Goal: Task Accomplishment & Management: Use online tool/utility

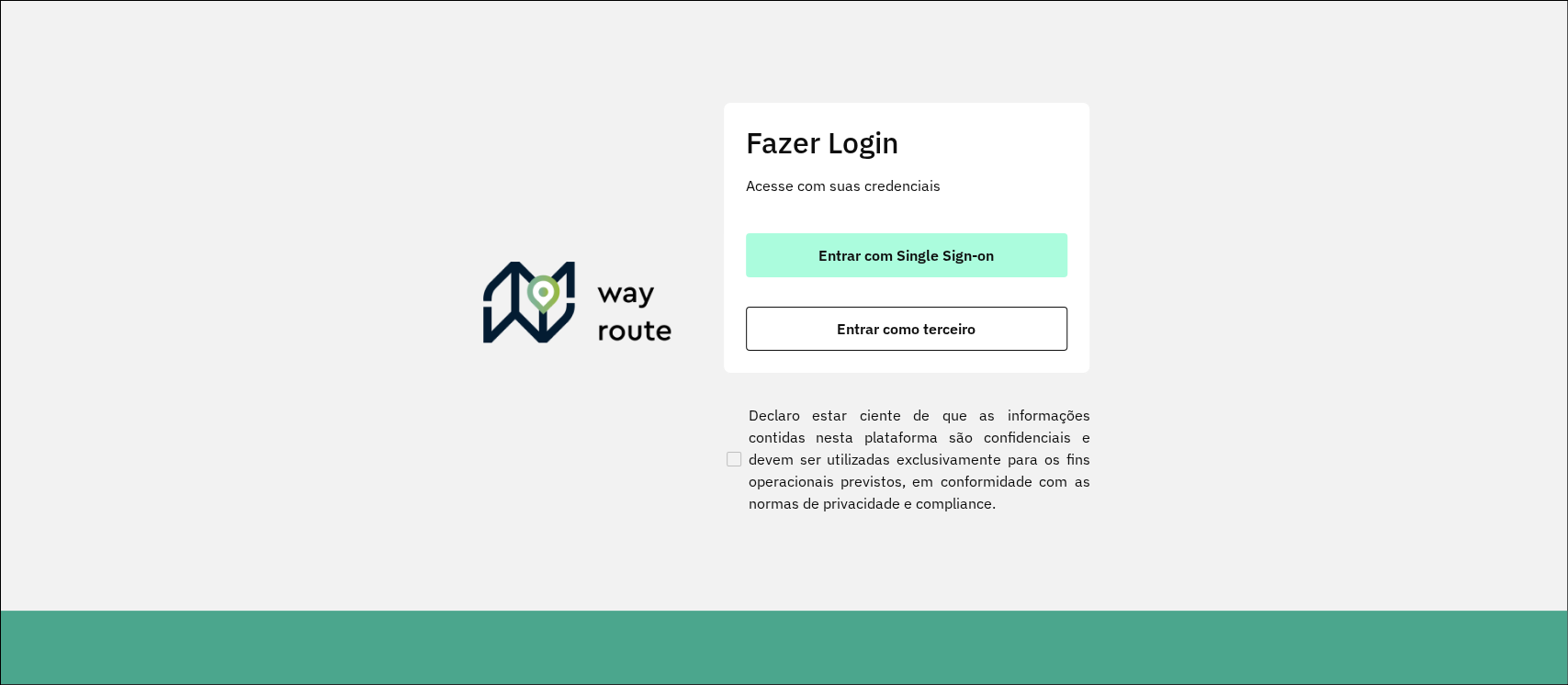
drag, startPoint x: 929, startPoint y: 274, endPoint x: 919, endPoint y: 266, distance: 12.8
click at [921, 266] on button "Entrar com Single Sign-on" at bounding box center [907, 255] width 322 height 44
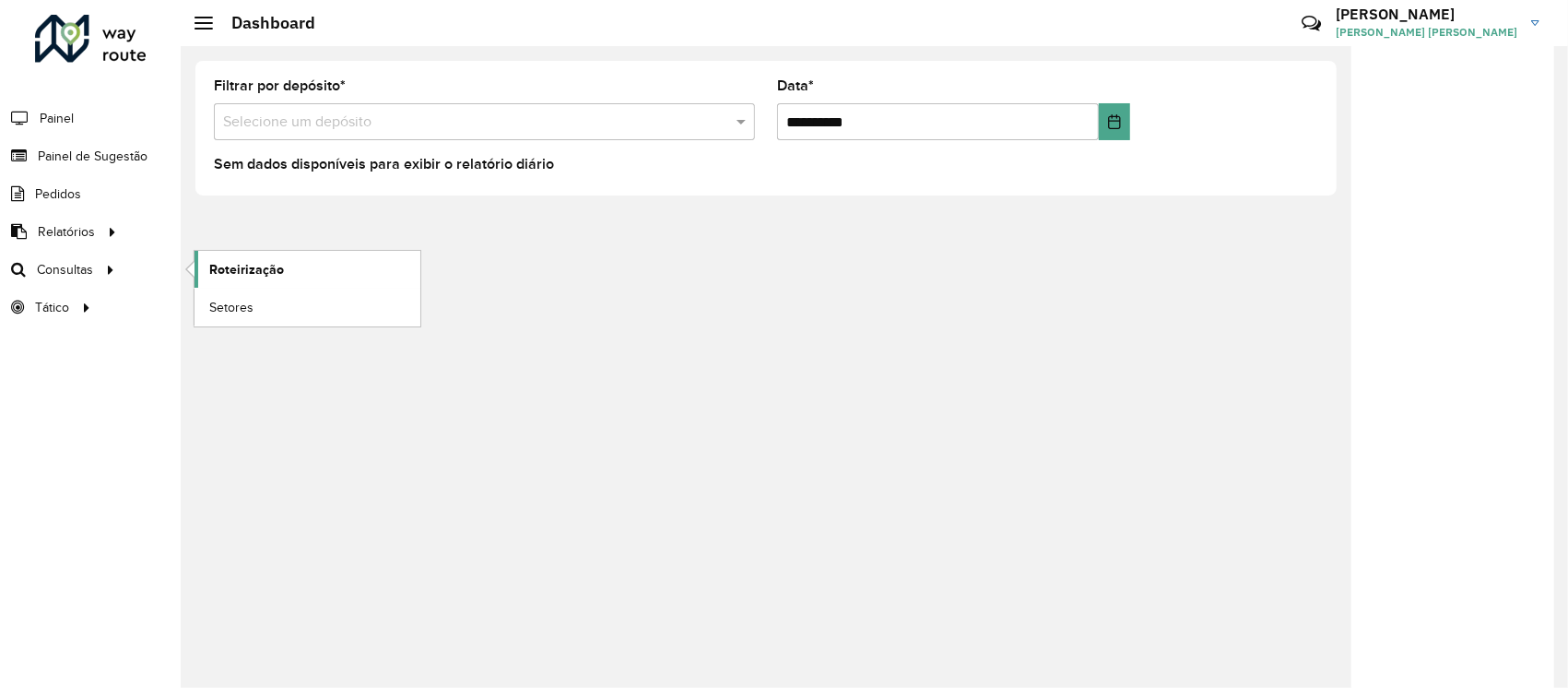
click at [216, 271] on span "Roteirização" at bounding box center [246, 269] width 75 height 19
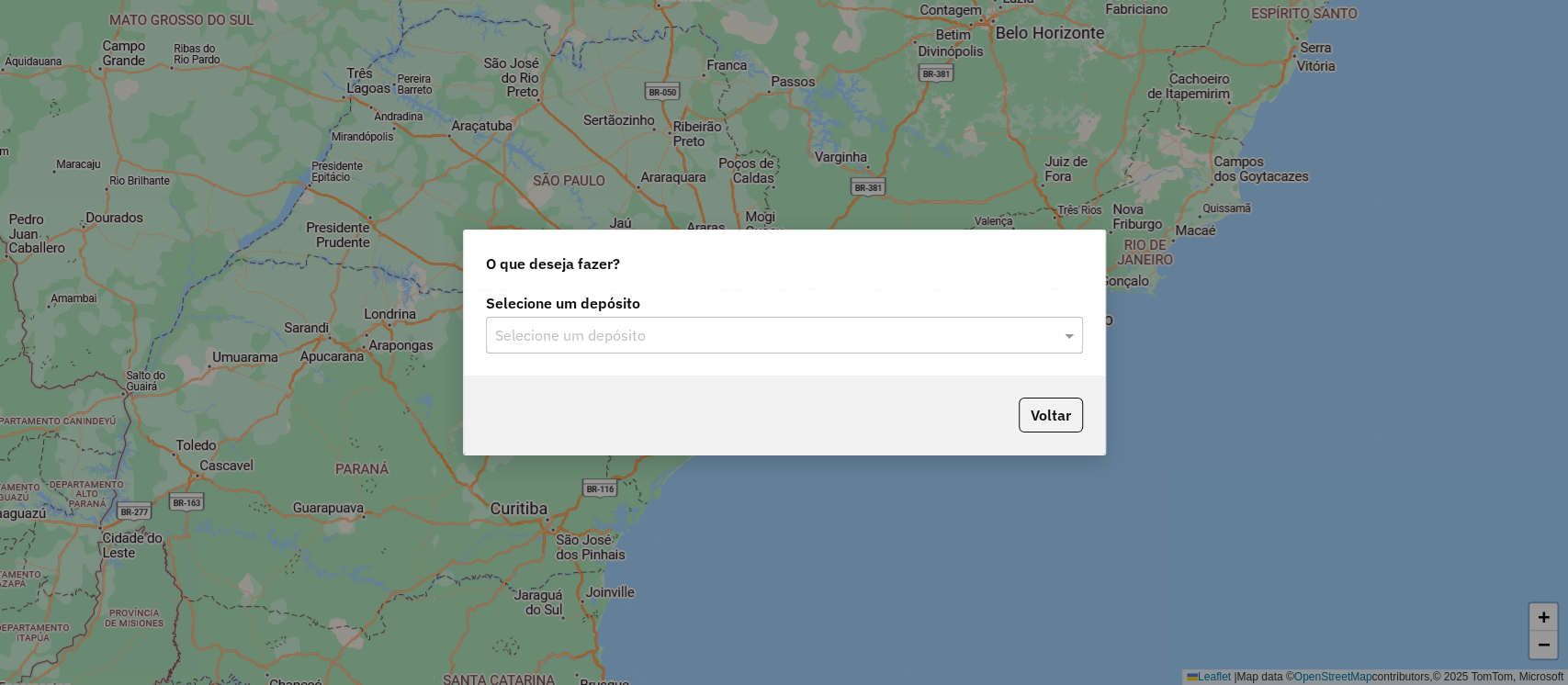
click at [643, 334] on input "text" at bounding box center [766, 336] width 542 height 22
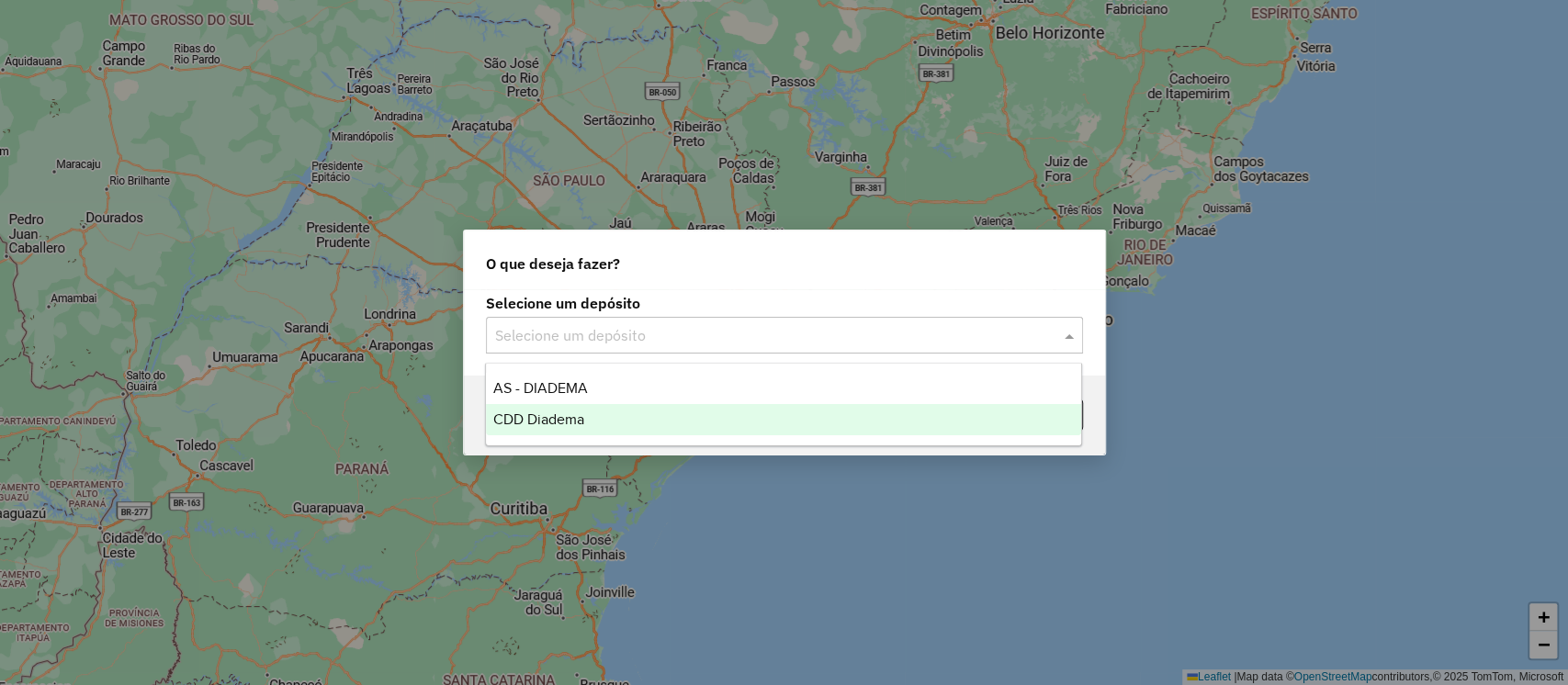
click at [642, 427] on div "CDD Diadema" at bounding box center [784, 419] width 596 height 31
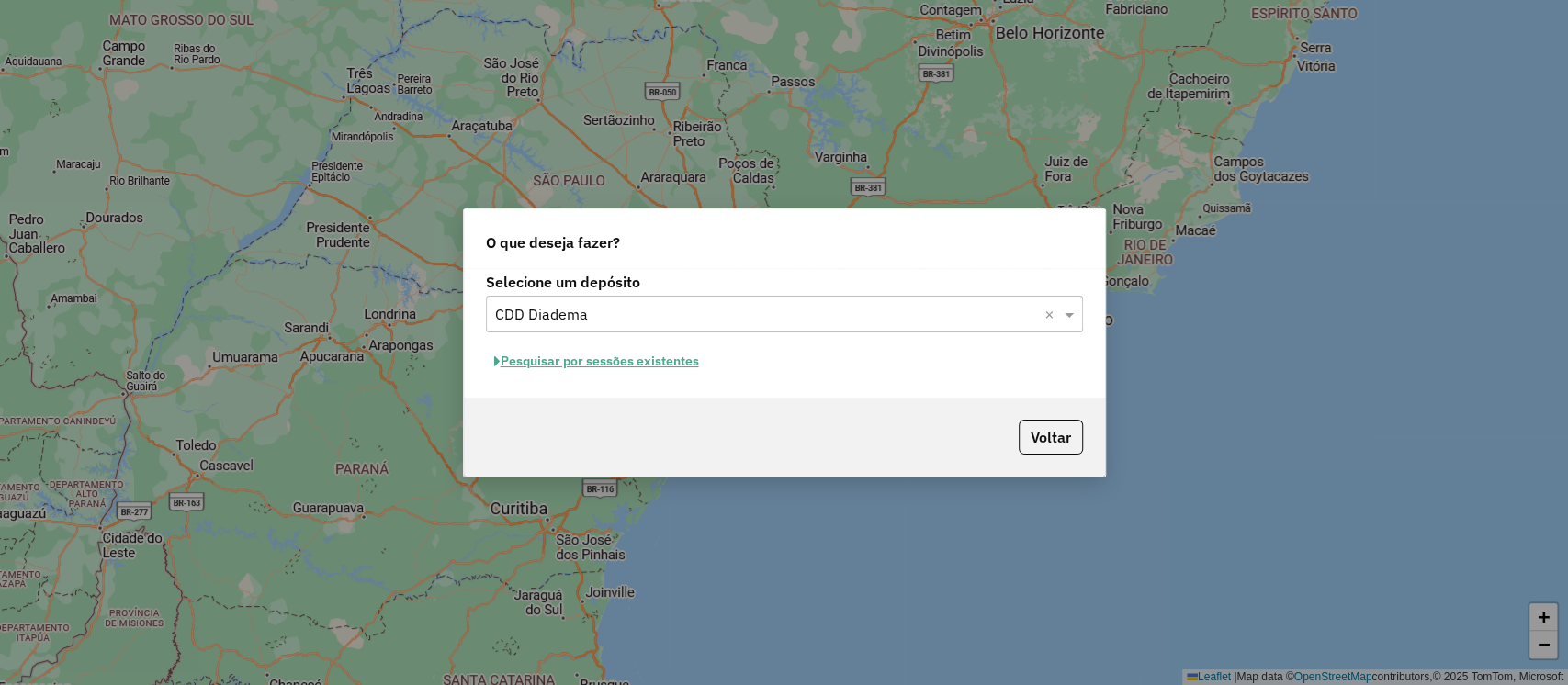
click at [640, 363] on button "Pesquisar por sessões existentes" at bounding box center [596, 362] width 221 height 29
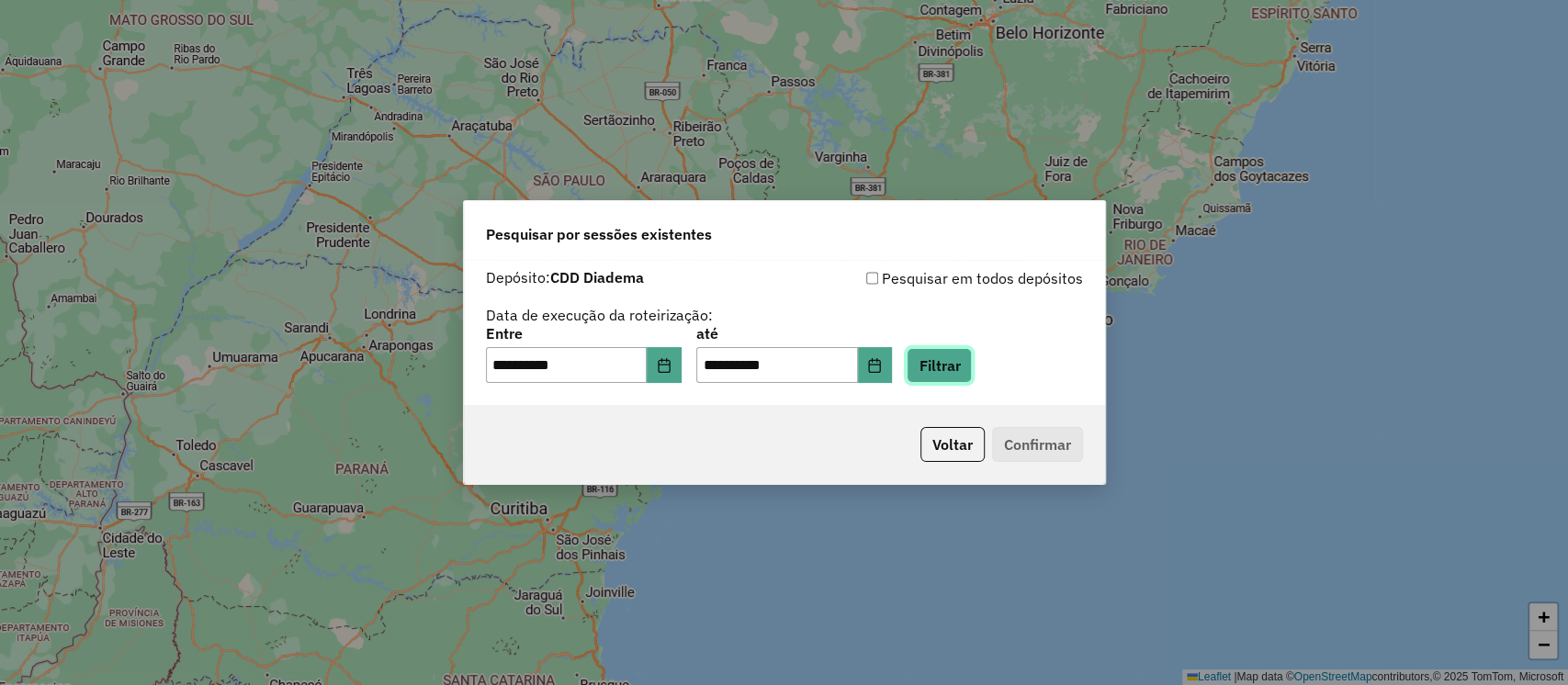
click at [968, 371] on button "Filtrar" at bounding box center [939, 365] width 65 height 35
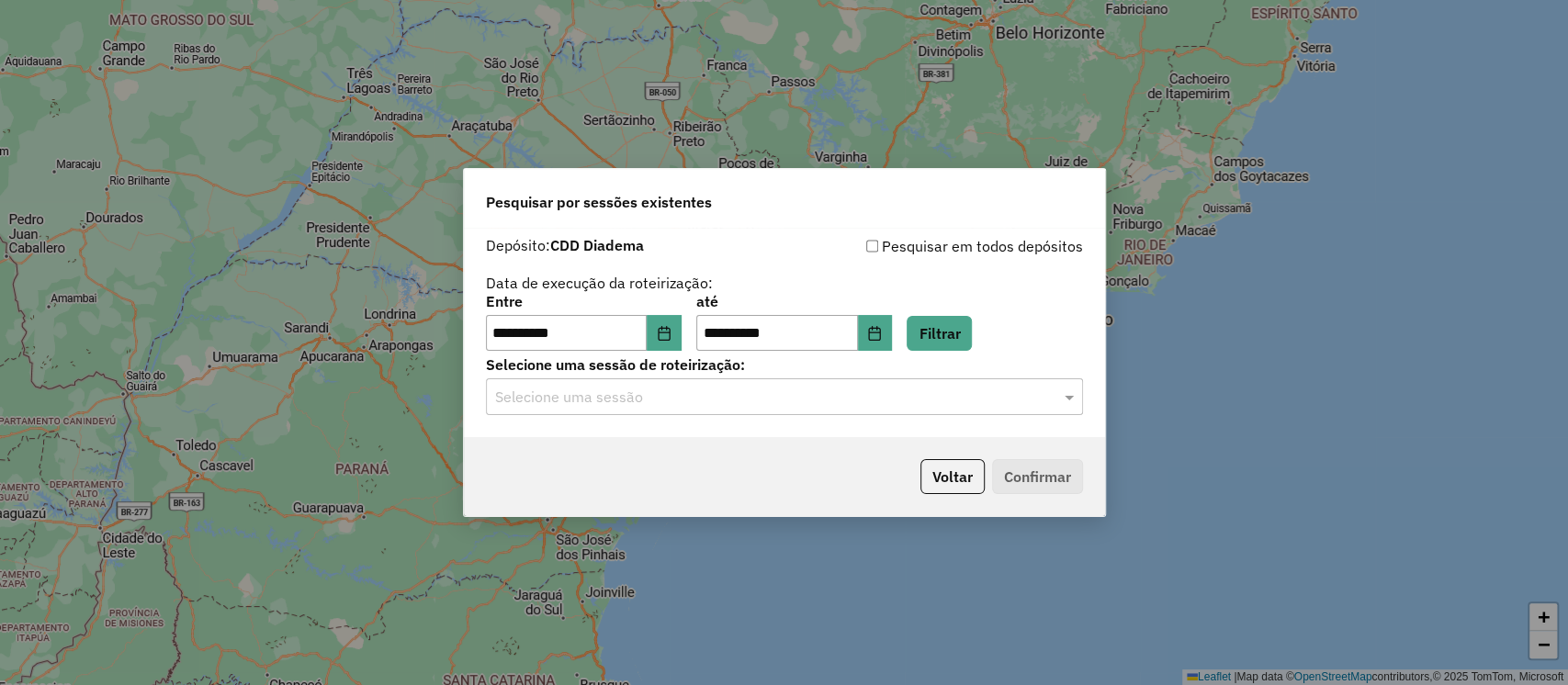
click at [939, 404] on input "text" at bounding box center [766, 397] width 542 height 22
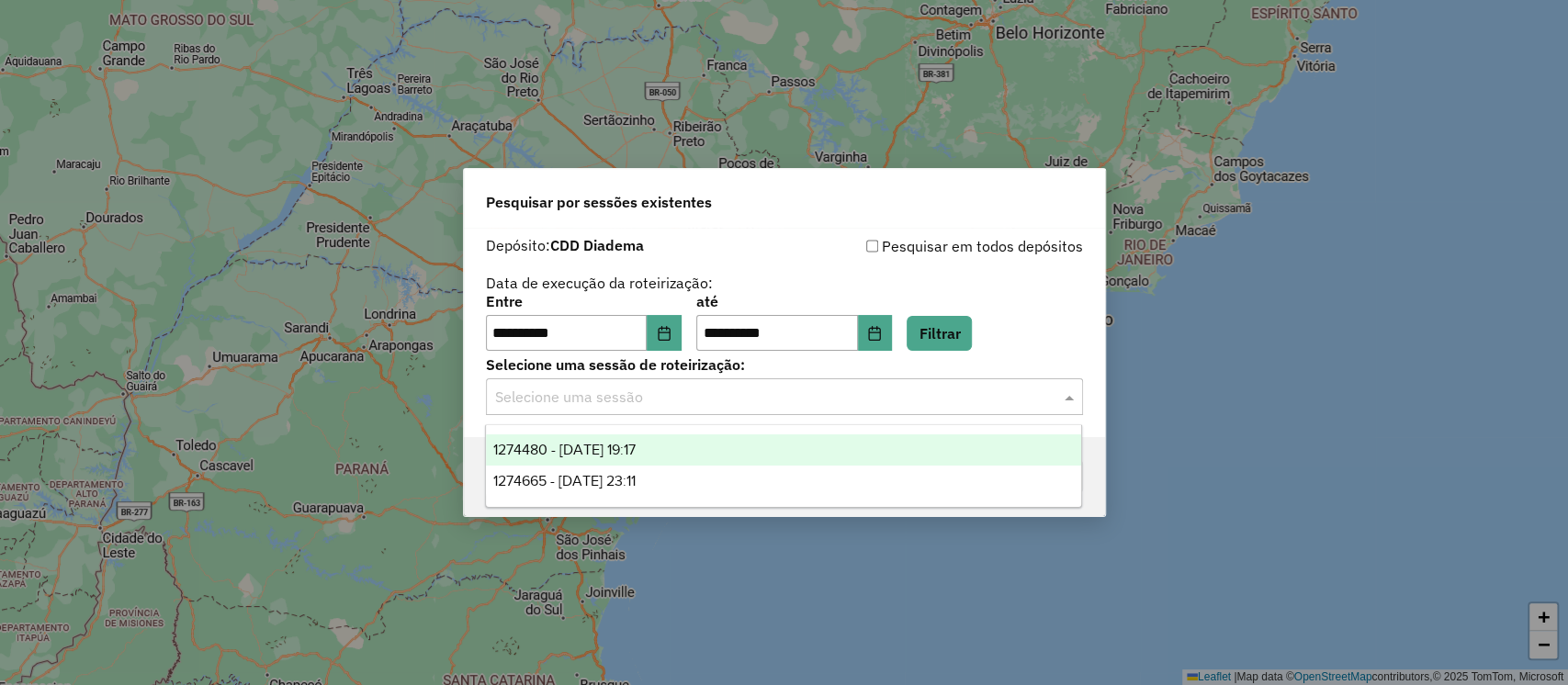
click at [741, 453] on div "1274480 - 12/09/2025 19:17" at bounding box center [784, 449] width 596 height 31
click at [830, 408] on div "Selecione uma sessão × 1274480 - 12/09/2025 19:17 ×" at bounding box center [784, 397] width 597 height 36
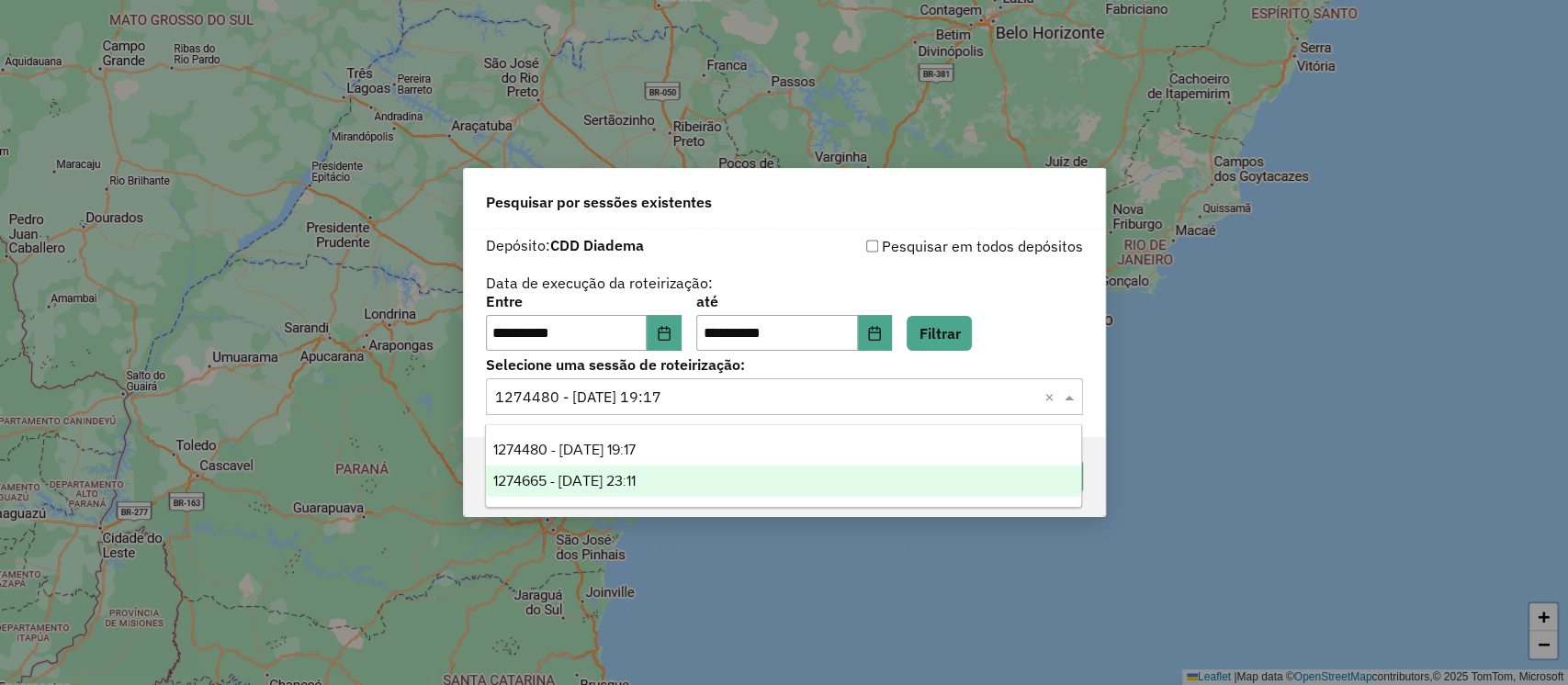
click at [815, 482] on div "1274665 - 12/09/2025 23:11" at bounding box center [784, 481] width 596 height 31
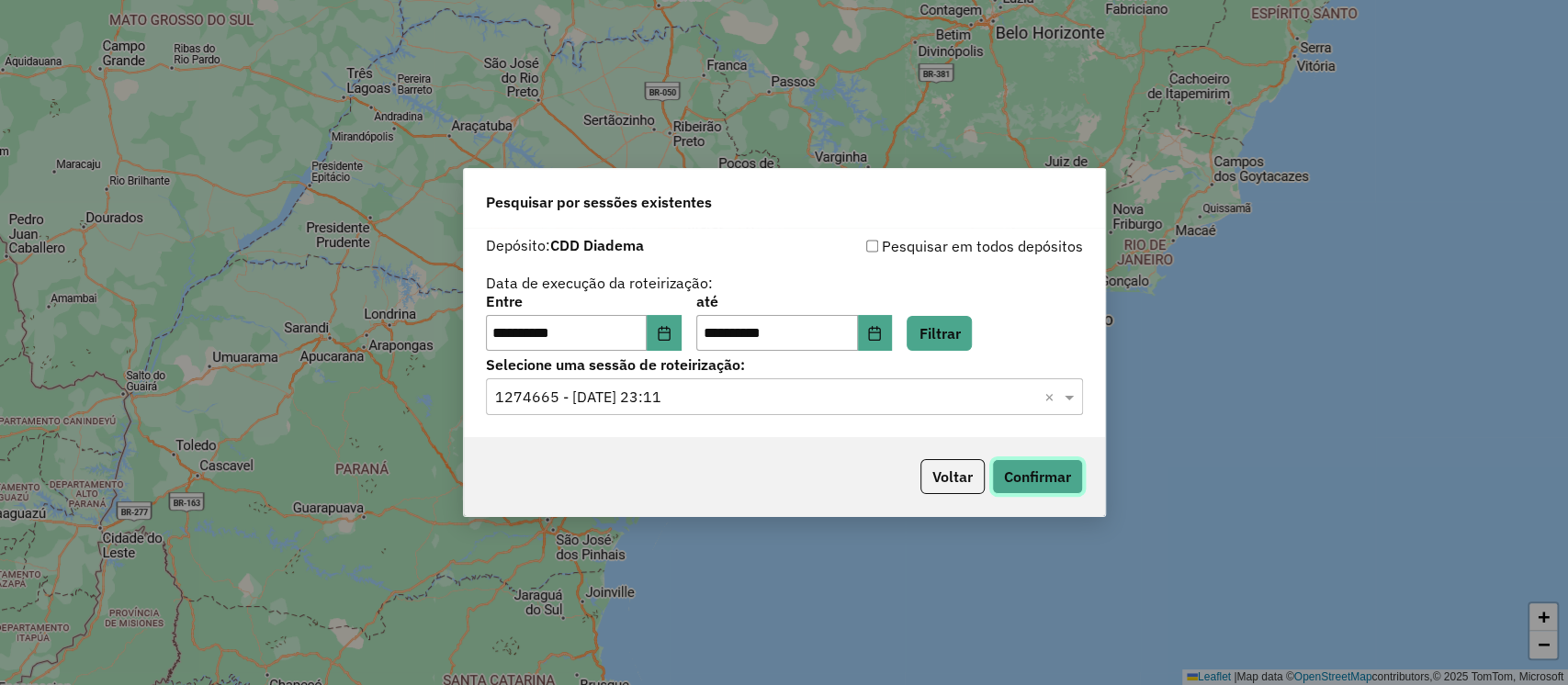
click at [1060, 477] on button "Confirmar" at bounding box center [1036, 476] width 91 height 35
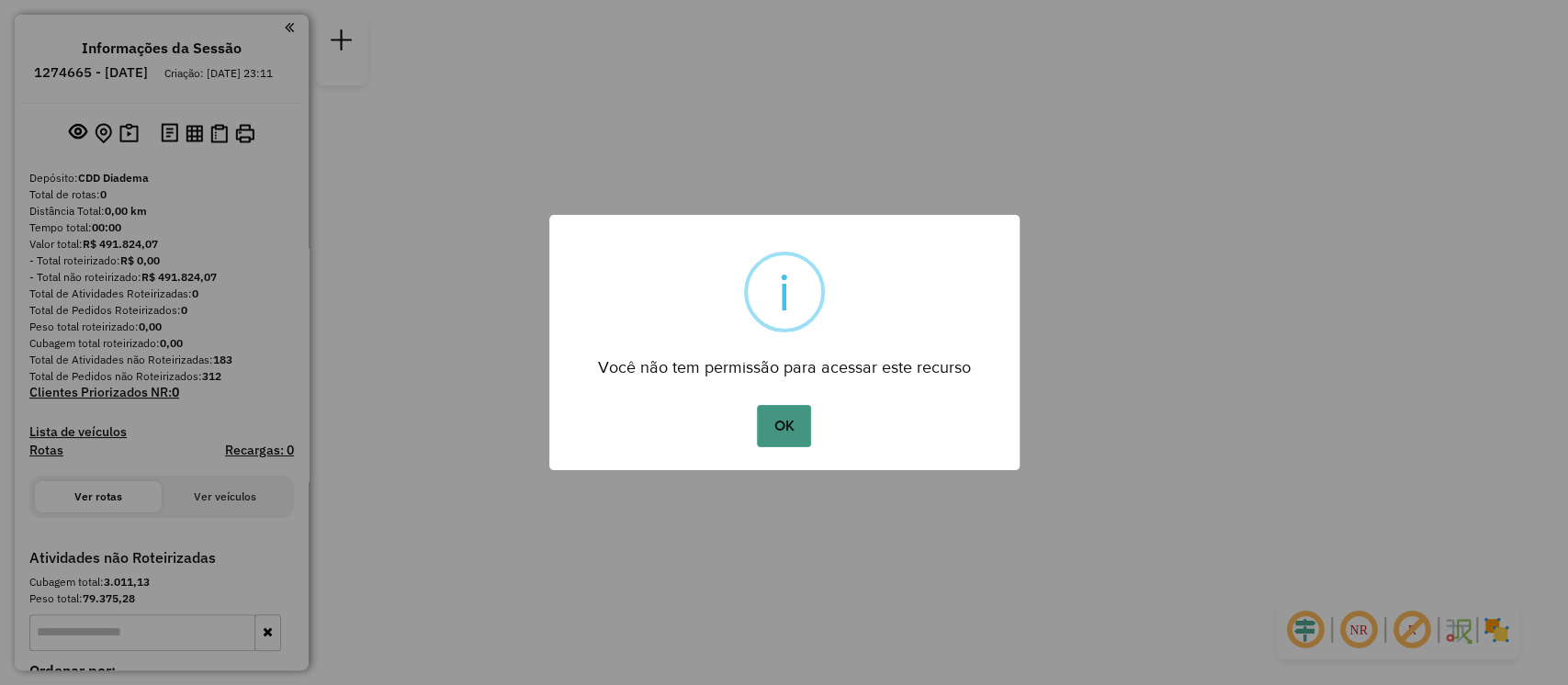
click at [790, 423] on button "OK" at bounding box center [784, 426] width 54 height 42
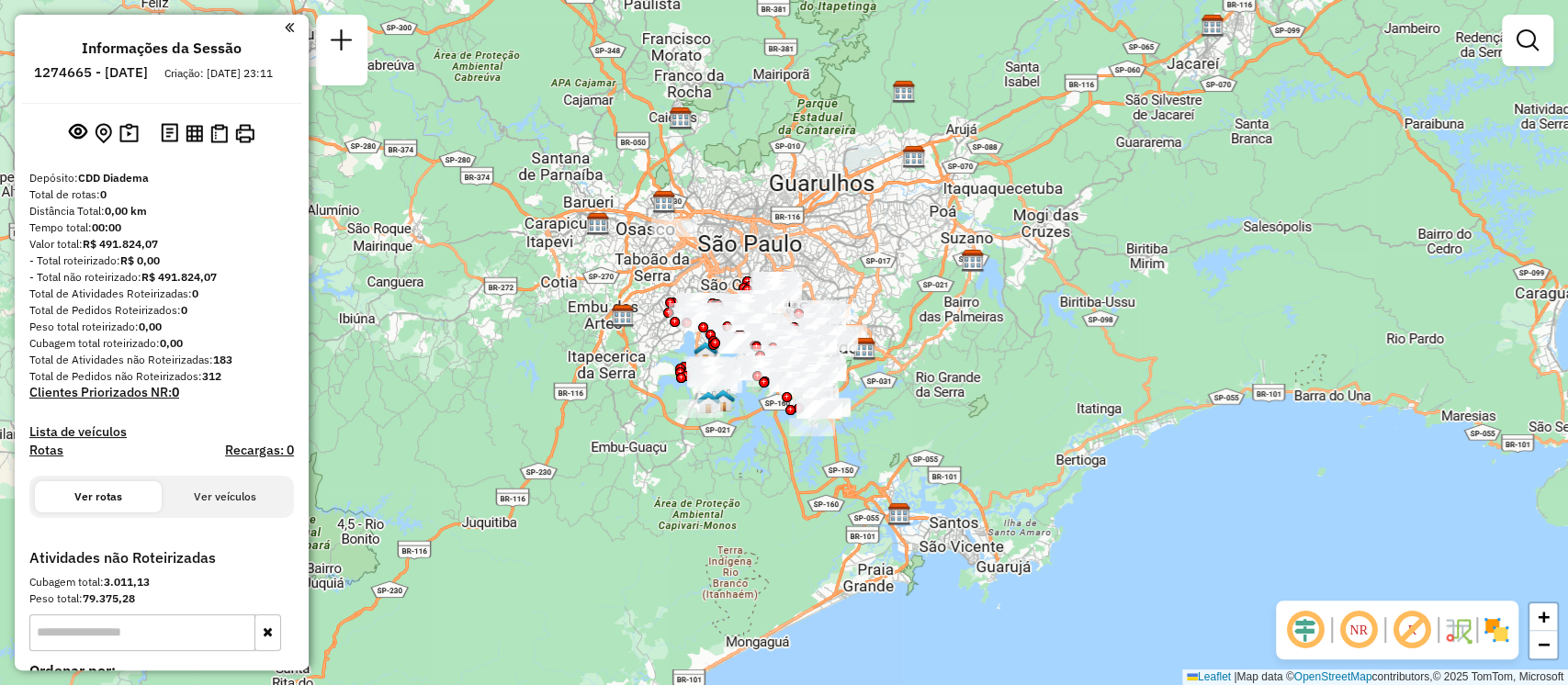
click at [179, 651] on input "text" at bounding box center [142, 633] width 226 height 36
